Goal: Communication & Community: Participate in discussion

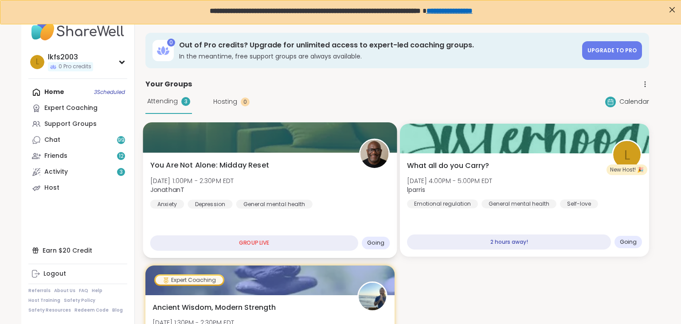
scroll to position [2, 0]
click at [373, 245] on span "Going" at bounding box center [375, 242] width 17 height 7
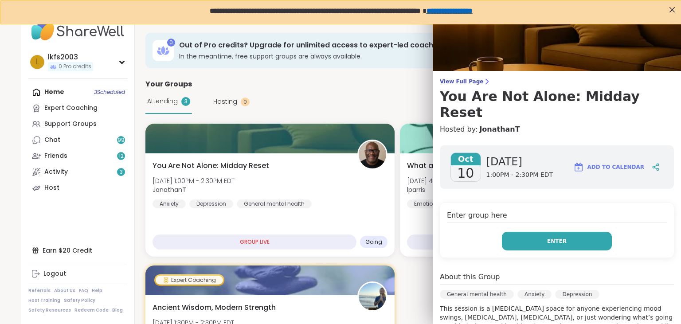
click at [540, 232] on button "Enter" at bounding box center [557, 241] width 110 height 19
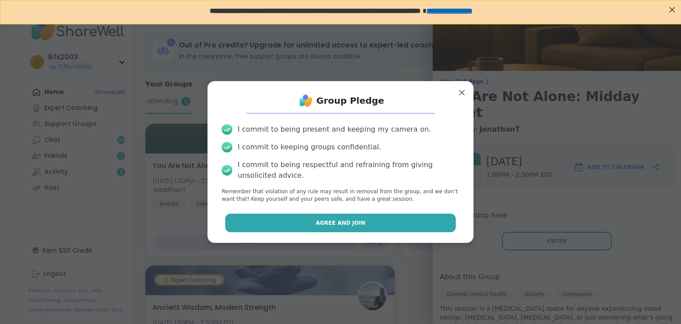
click at [372, 226] on button "Agree and Join" at bounding box center [340, 223] width 231 height 19
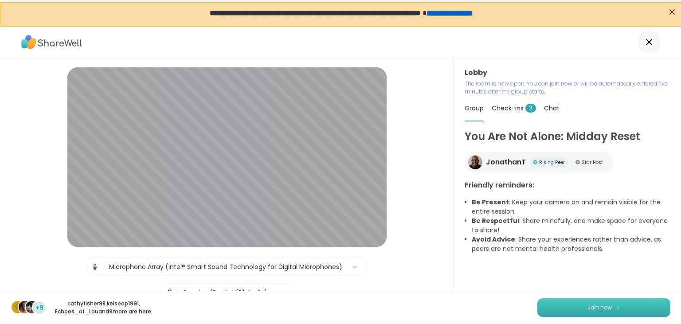
click at [587, 311] on button "Join now" at bounding box center [603, 307] width 133 height 19
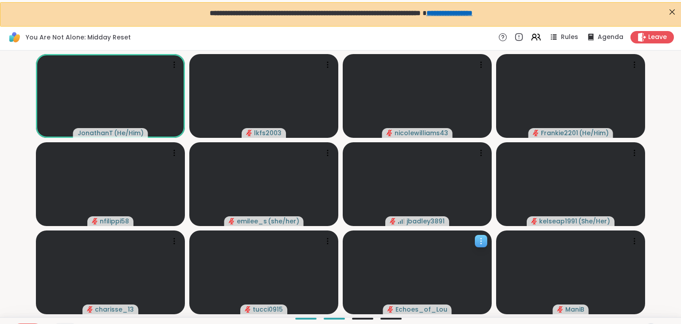
click at [418, 279] on div at bounding box center [417, 273] width 149 height 84
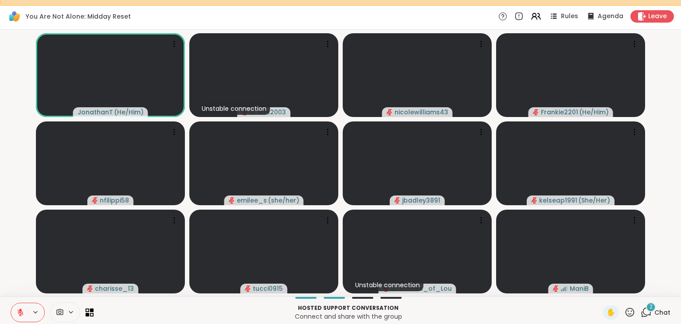
scroll to position [24, 0]
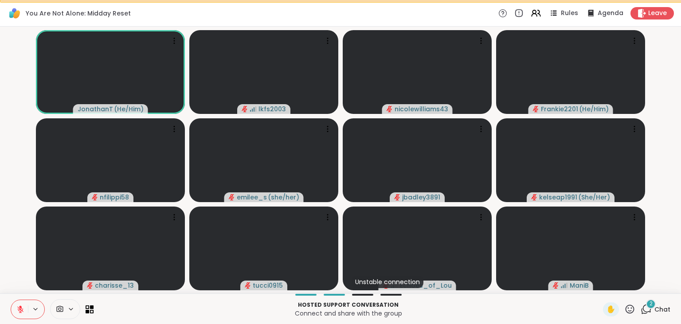
click at [659, 306] on span "Chat" at bounding box center [663, 309] width 16 height 9
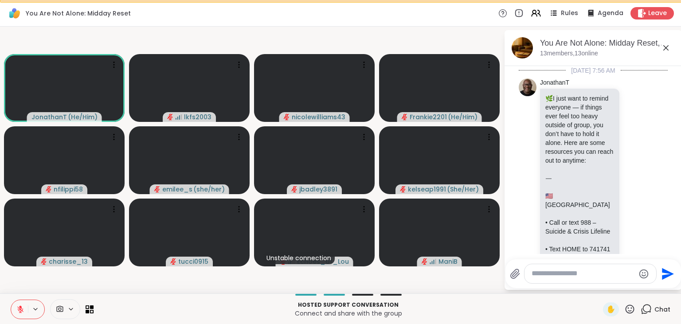
scroll to position [967, 0]
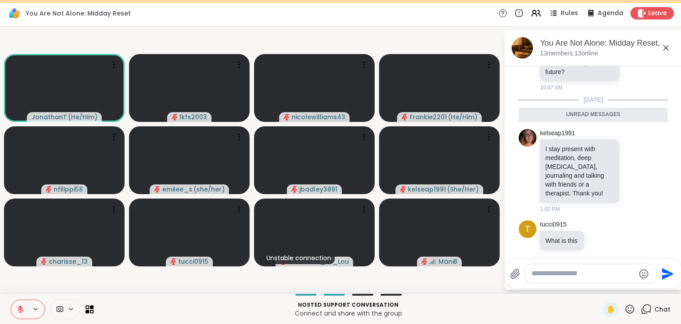
click at [554, 274] on textarea "Type your message" at bounding box center [583, 273] width 103 height 9
click at [551, 274] on textarea "Type your message" at bounding box center [583, 273] width 103 height 9
click at [594, 275] on textarea "Type your message" at bounding box center [583, 273] width 103 height 9
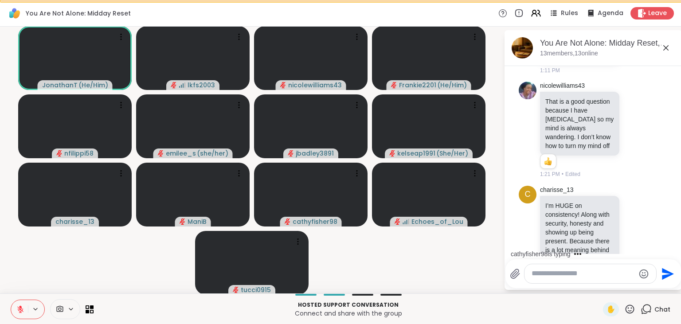
scroll to position [1310, 0]
